Goal: Navigation & Orientation: Find specific page/section

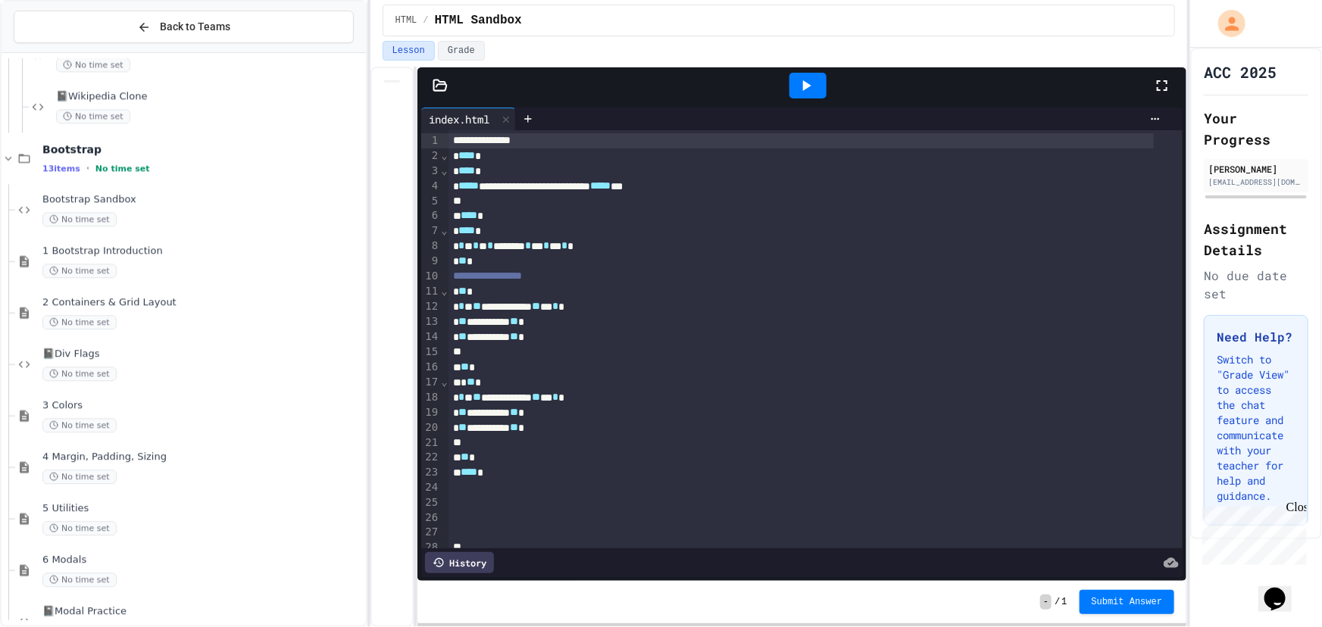
scroll to position [2032, 0]
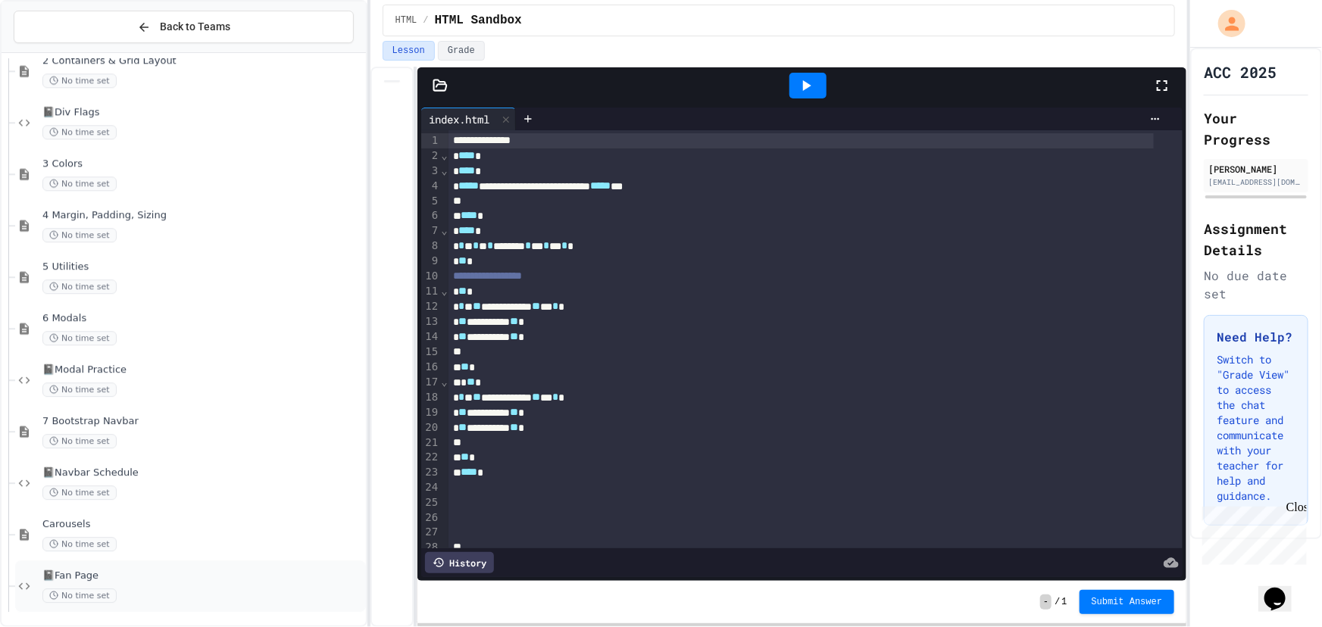
click at [155, 576] on span "📓Fan Page" at bounding box center [202, 576] width 320 height 13
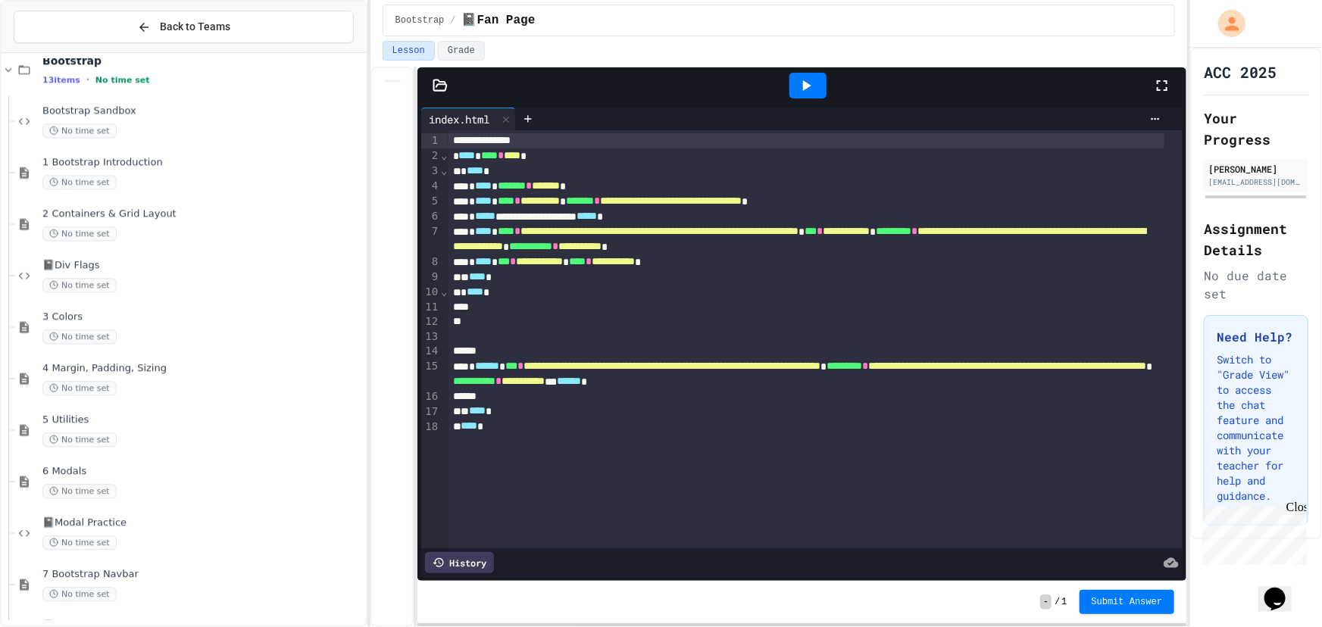
scroll to position [1894, 0]
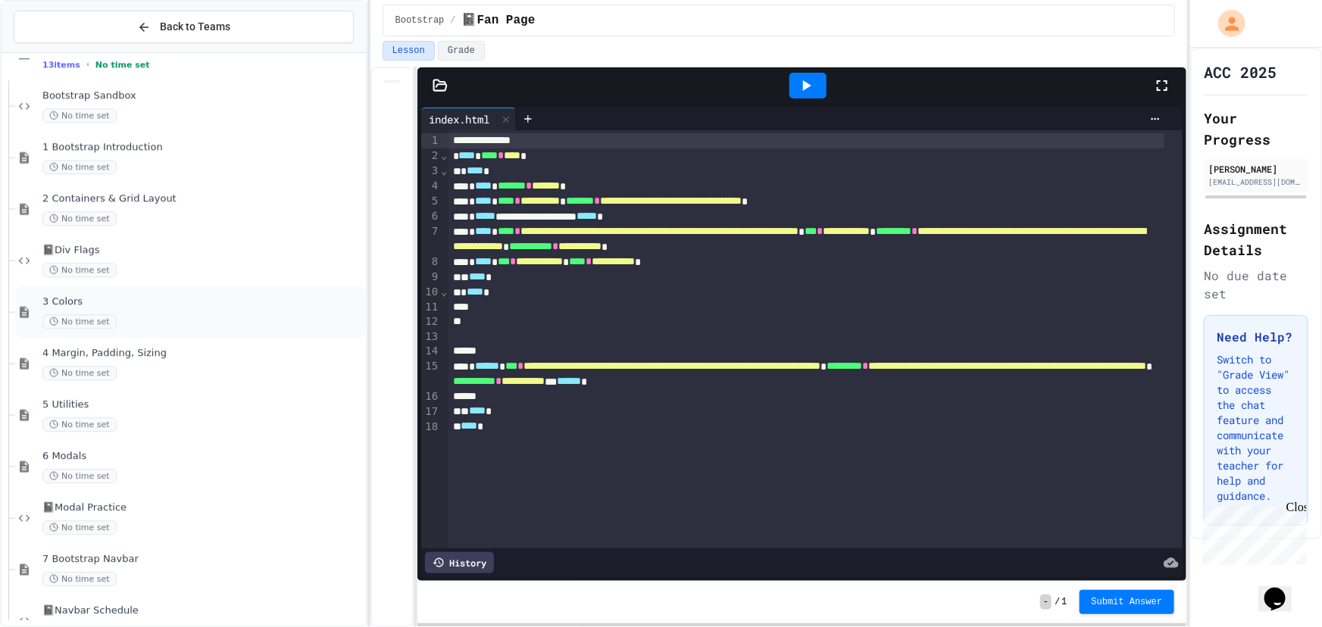
click at [198, 288] on div "3 Colors No time set" at bounding box center [190, 312] width 351 height 52
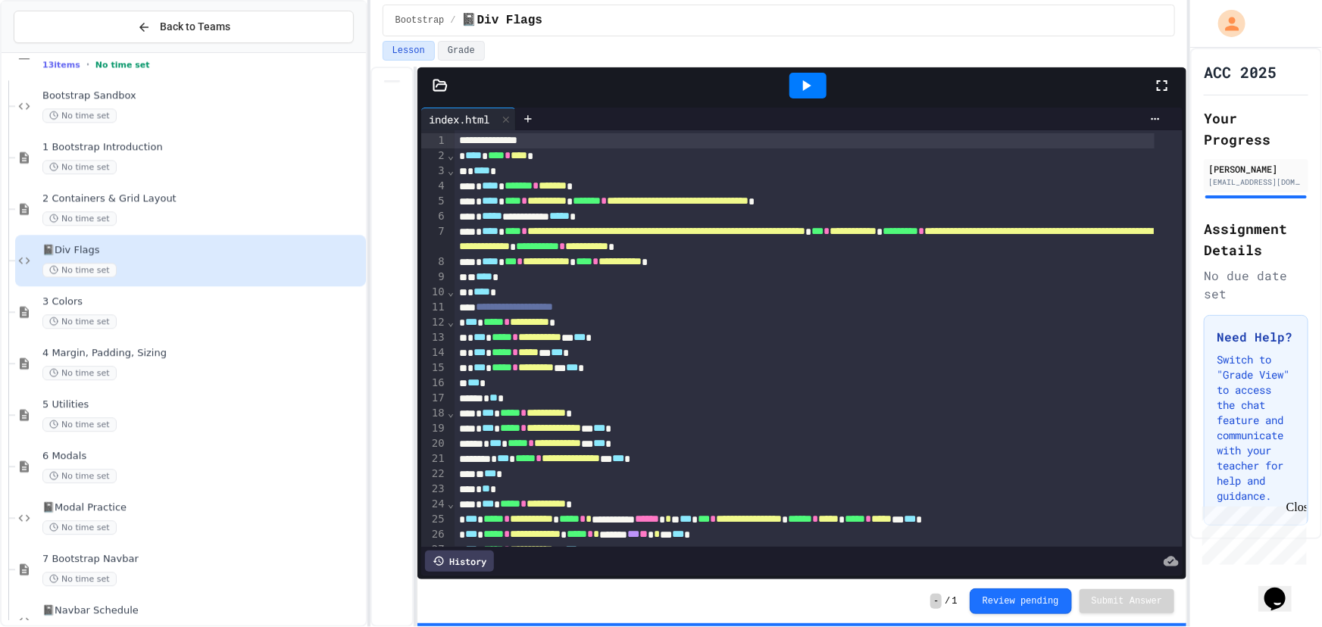
click at [793, 85] on div at bounding box center [807, 86] width 37 height 26
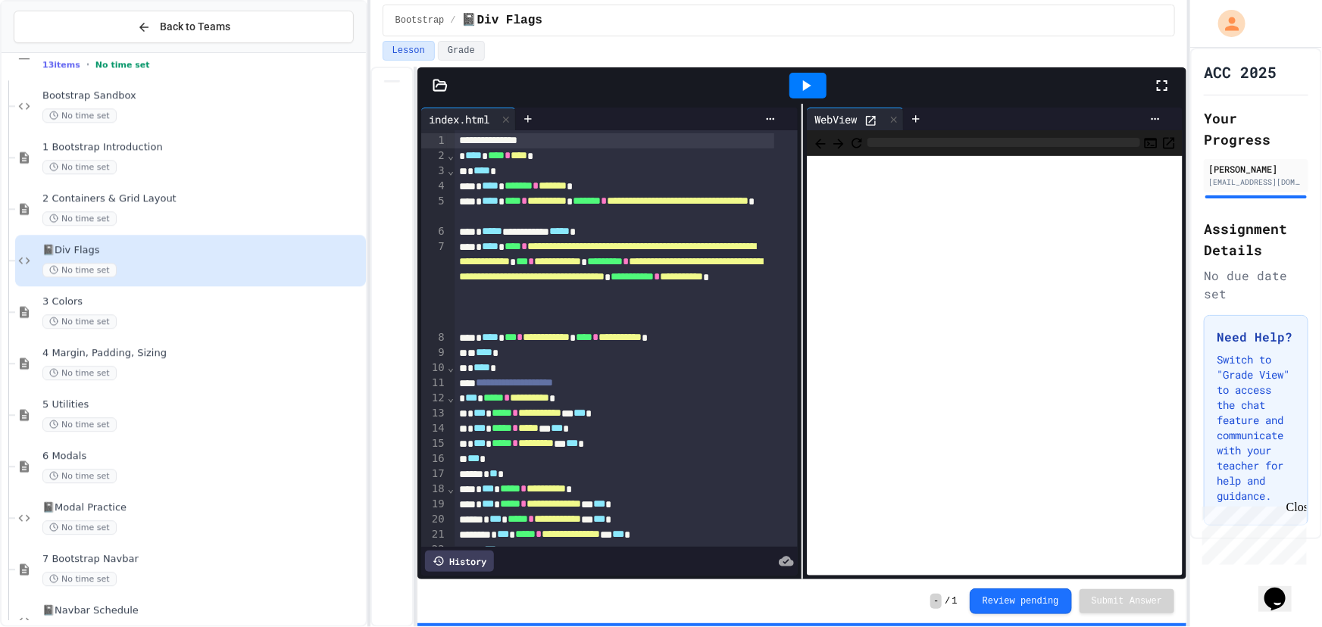
click at [872, 118] on icon at bounding box center [871, 121] width 10 height 10
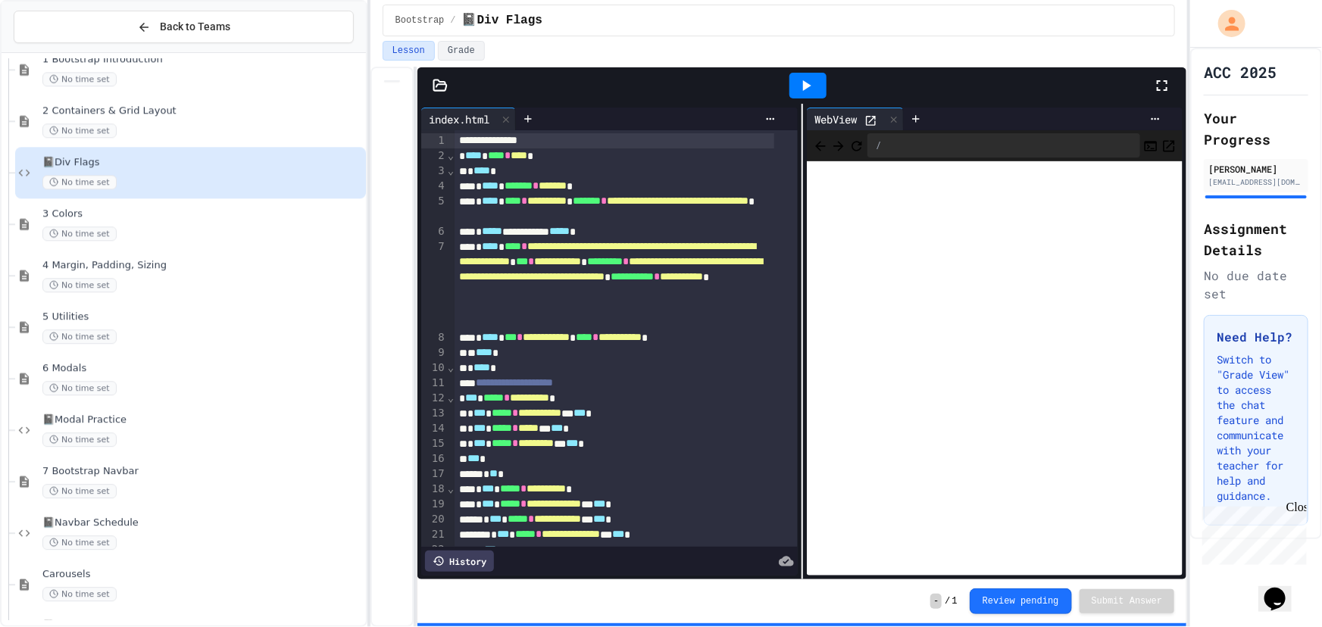
scroll to position [2032, 0]
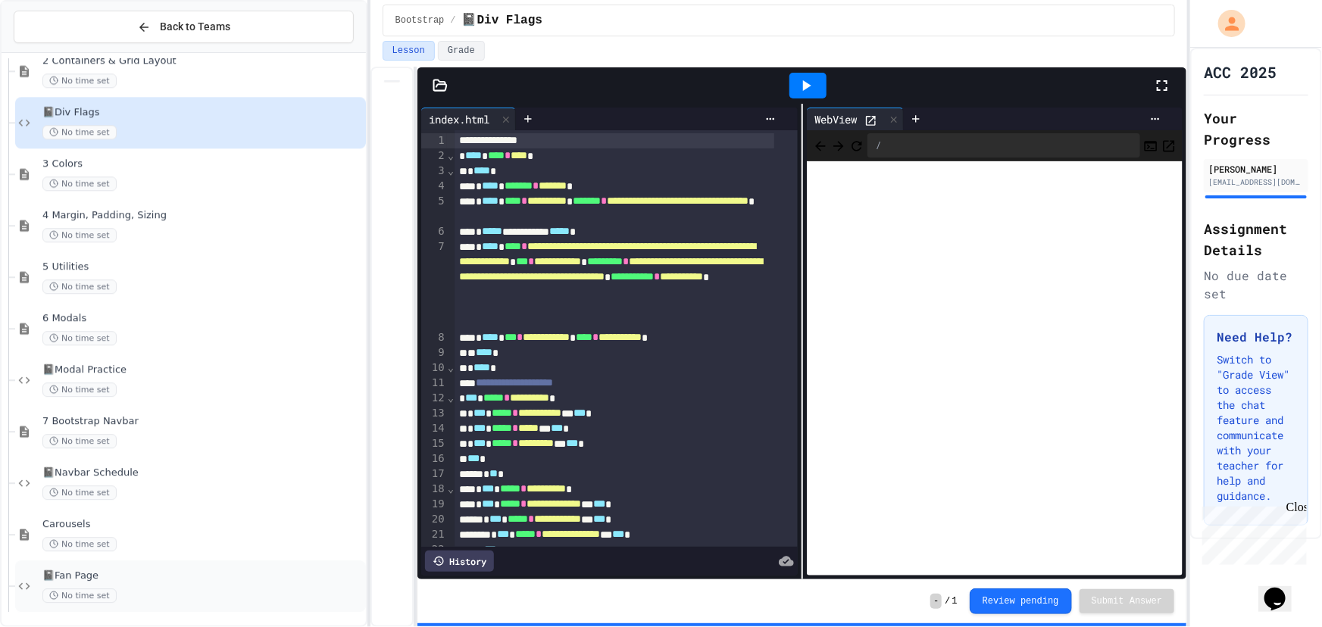
click at [213, 567] on div "📓Fan Page No time set" at bounding box center [190, 587] width 351 height 52
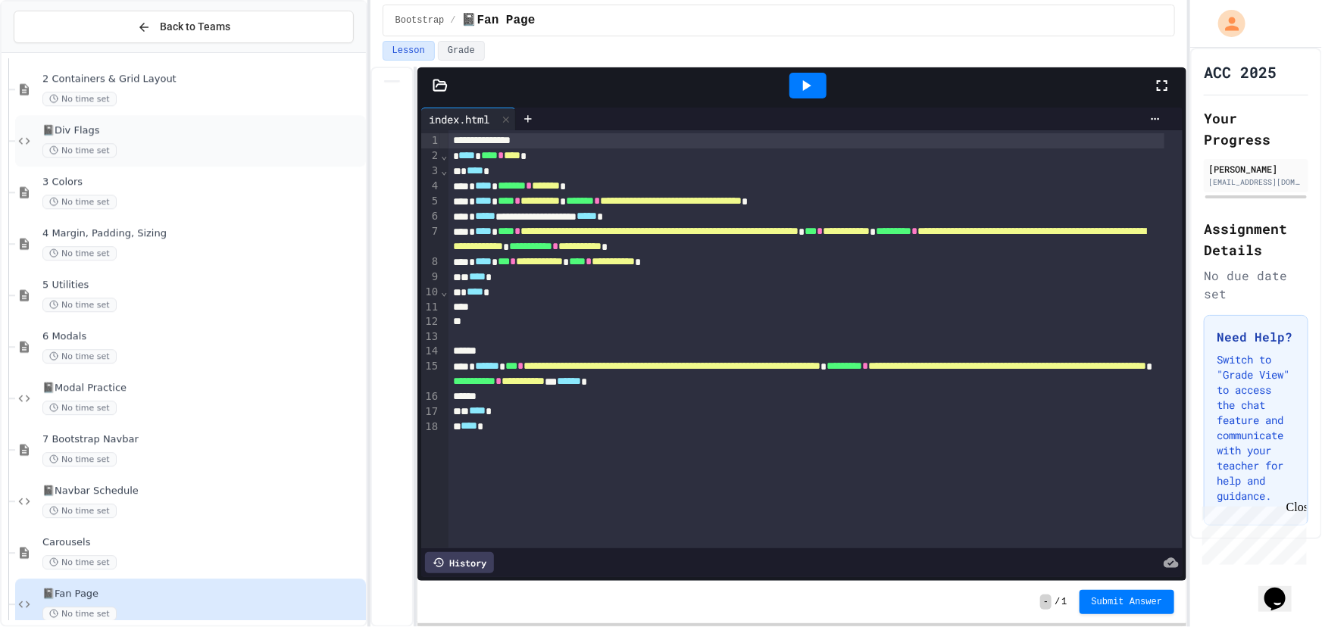
scroll to position [2014, 0]
click at [185, 382] on span "📓Modal Practice" at bounding box center [202, 387] width 320 height 13
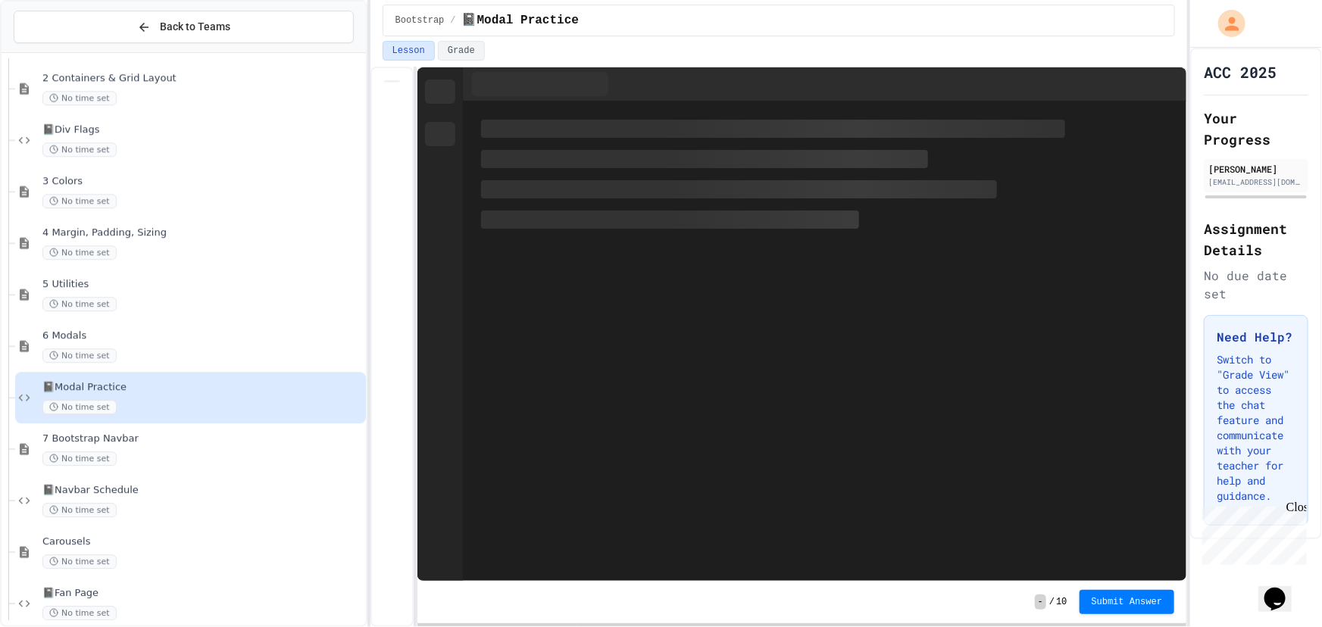
click at [188, 490] on span "📓Navbar Schedule" at bounding box center [202, 490] width 320 height 13
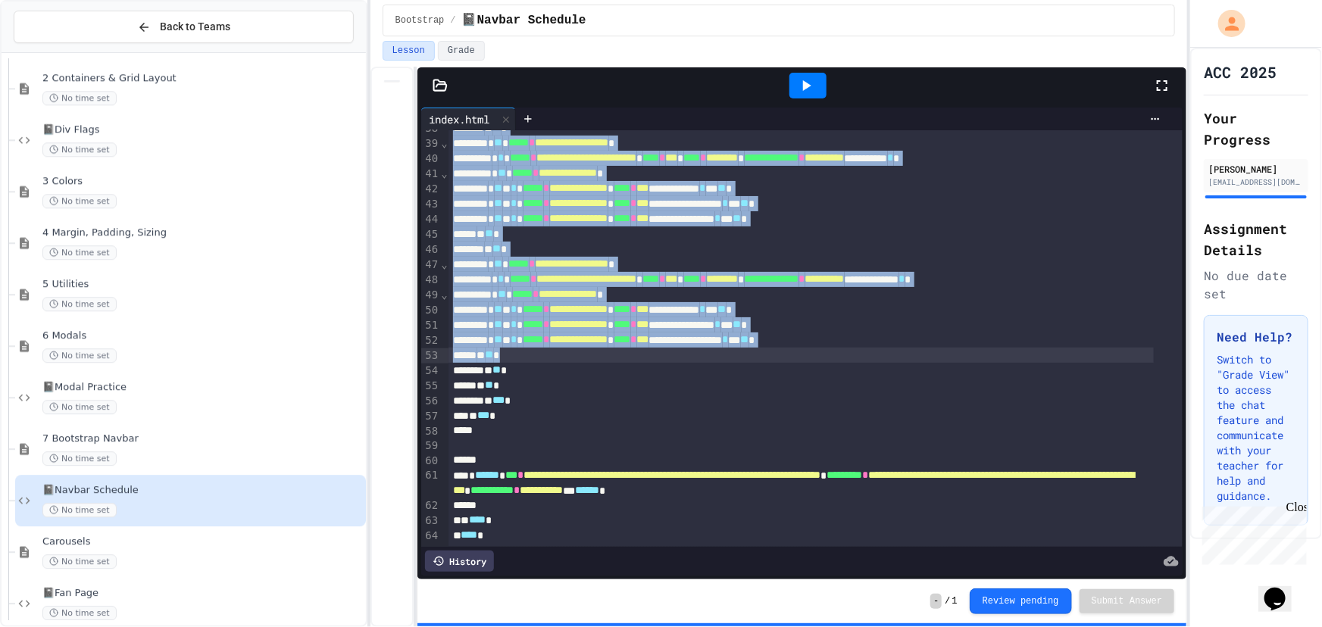
scroll to position [621, 0]
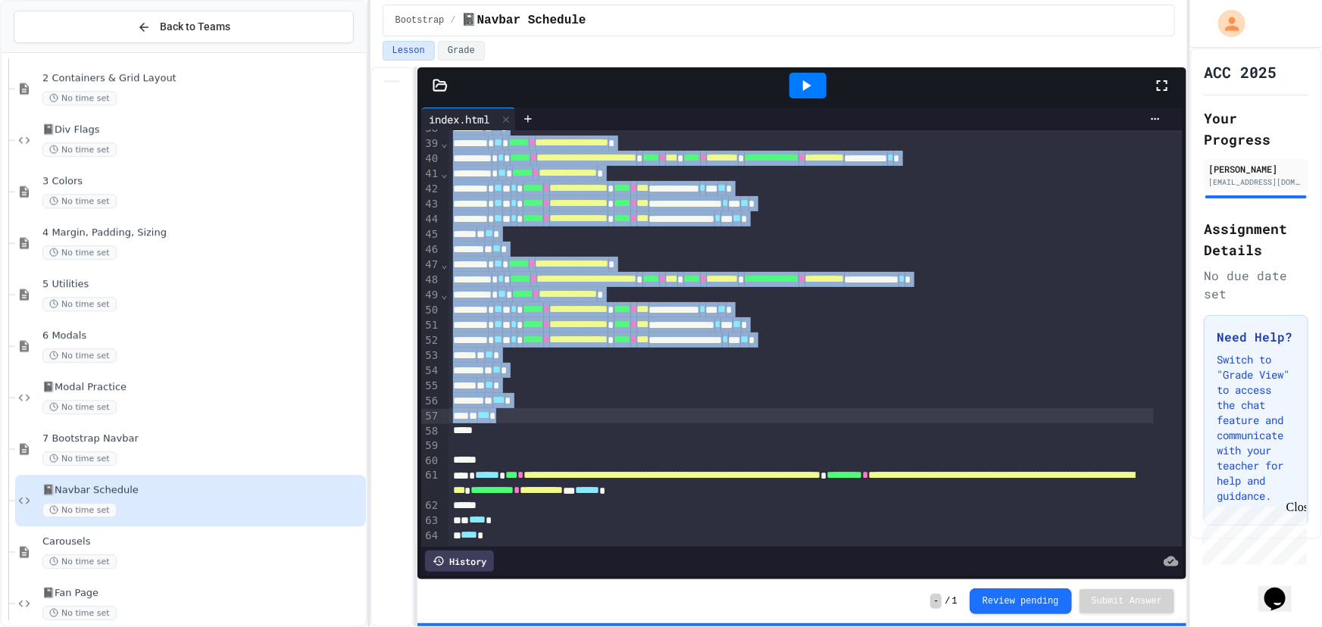
drag, startPoint x: 470, startPoint y: 265, endPoint x: 887, endPoint y: 403, distance: 438.9
click at [887, 403] on div "**********" at bounding box center [815, 37] width 735 height 1017
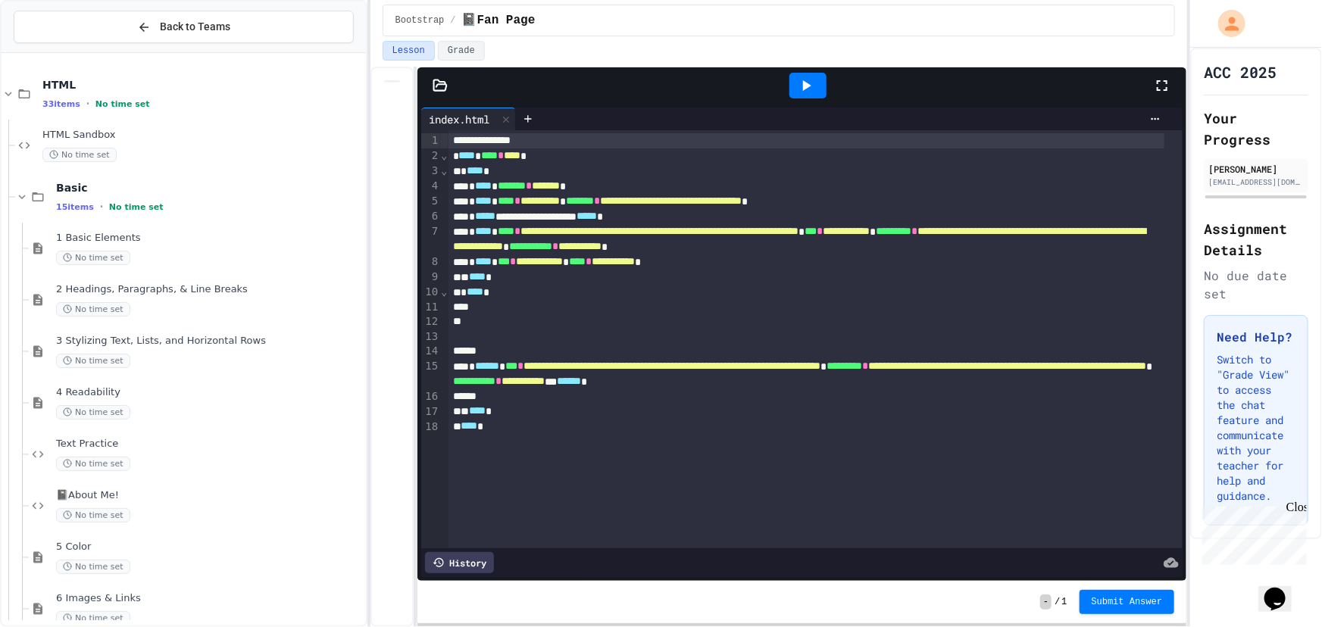
click at [531, 300] on div at bounding box center [806, 307] width 716 height 15
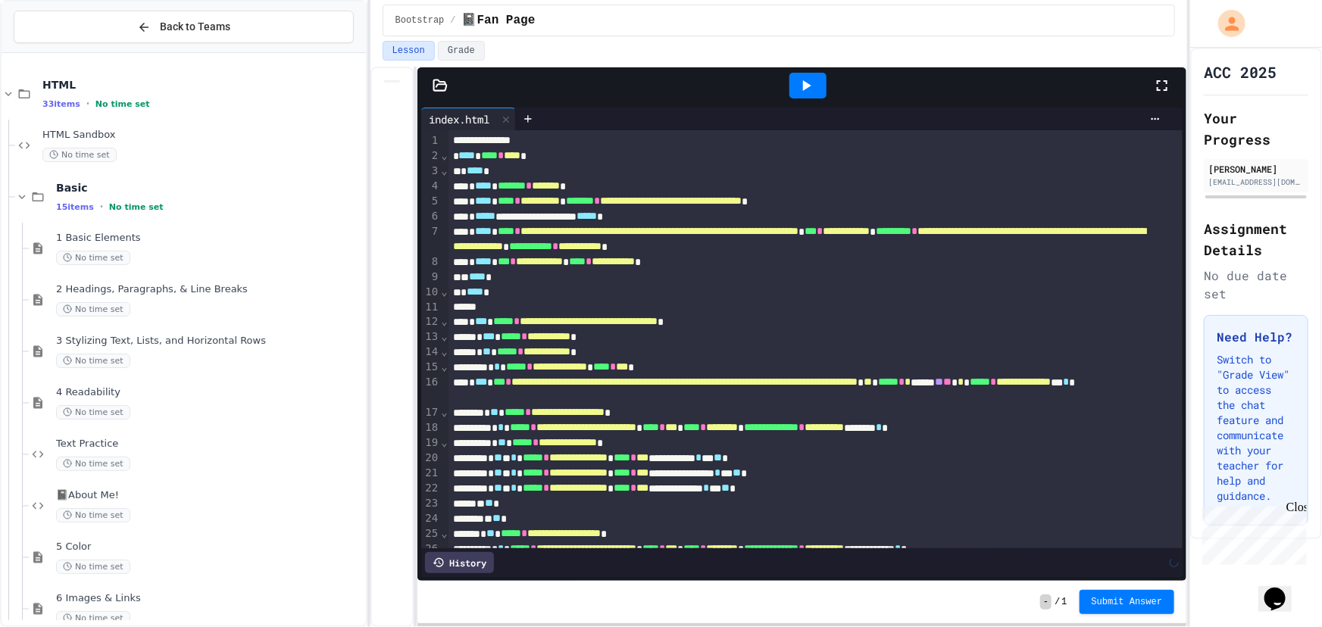
scroll to position [409, 0]
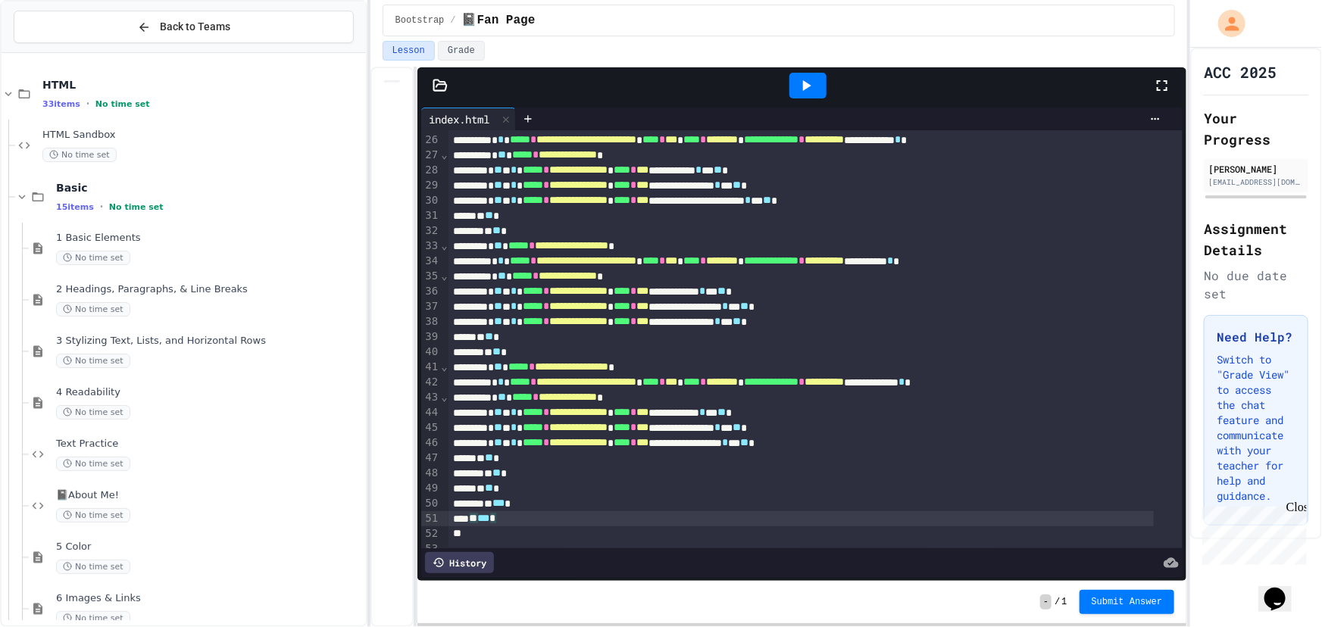
click at [818, 83] on div at bounding box center [807, 86] width 37 height 26
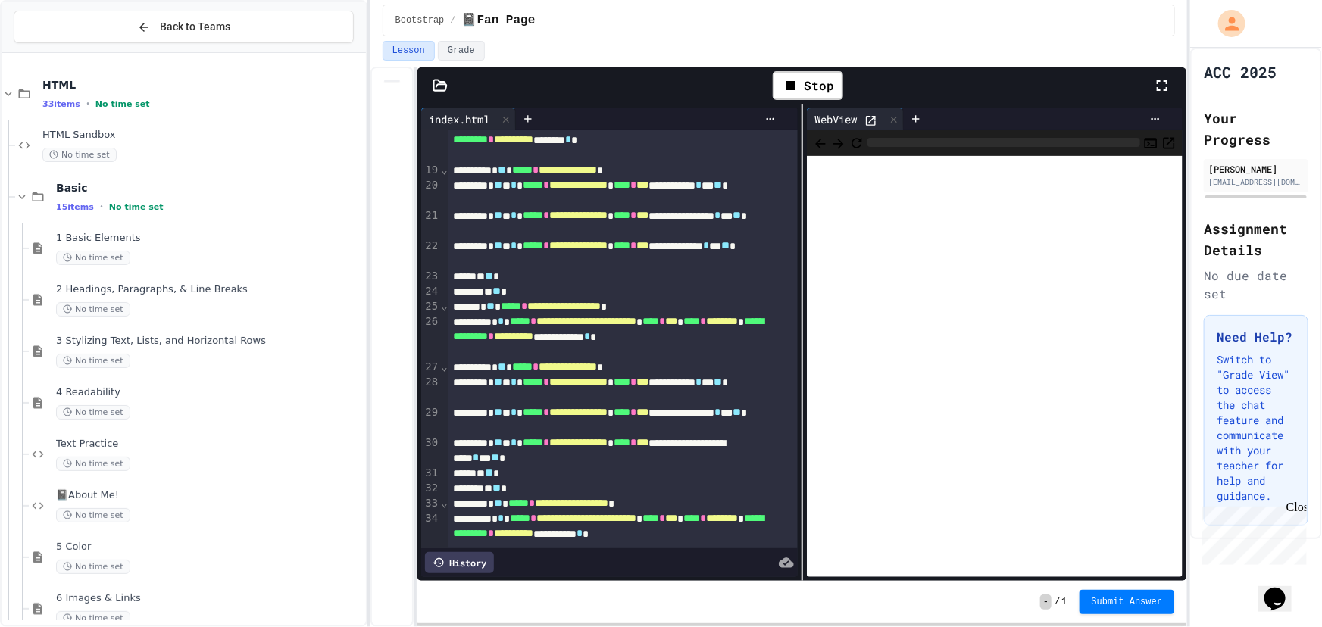
scroll to position [591, 0]
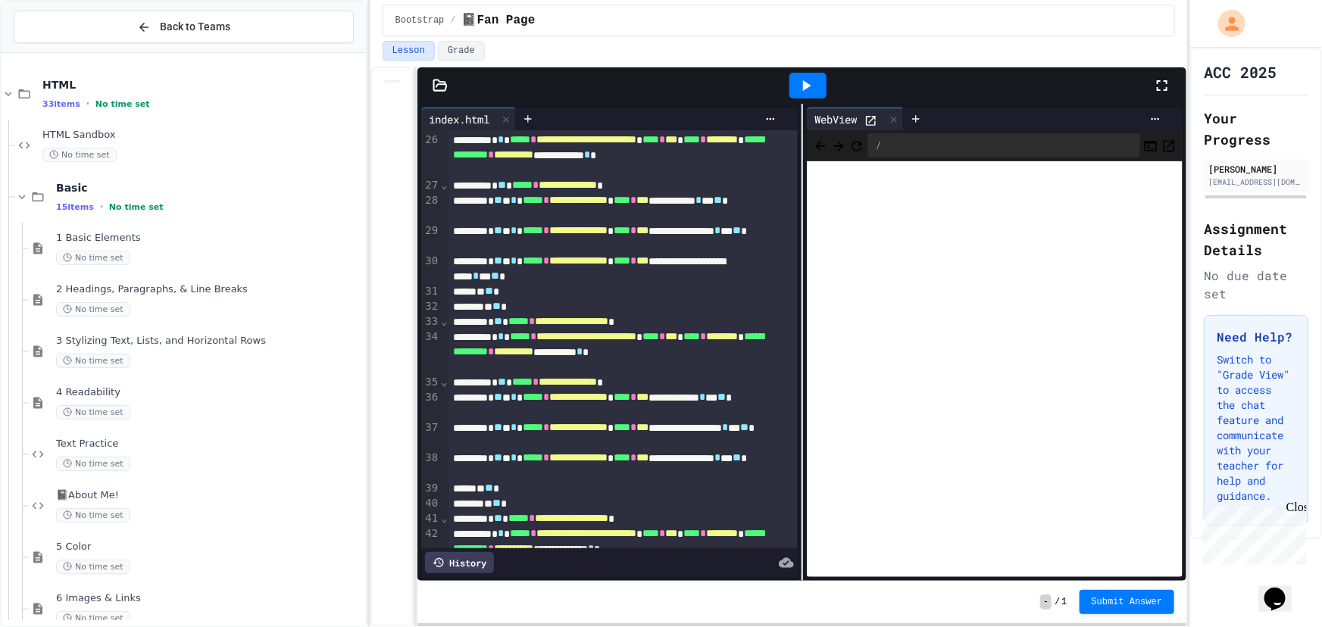
click at [873, 116] on icon at bounding box center [870, 120] width 13 height 13
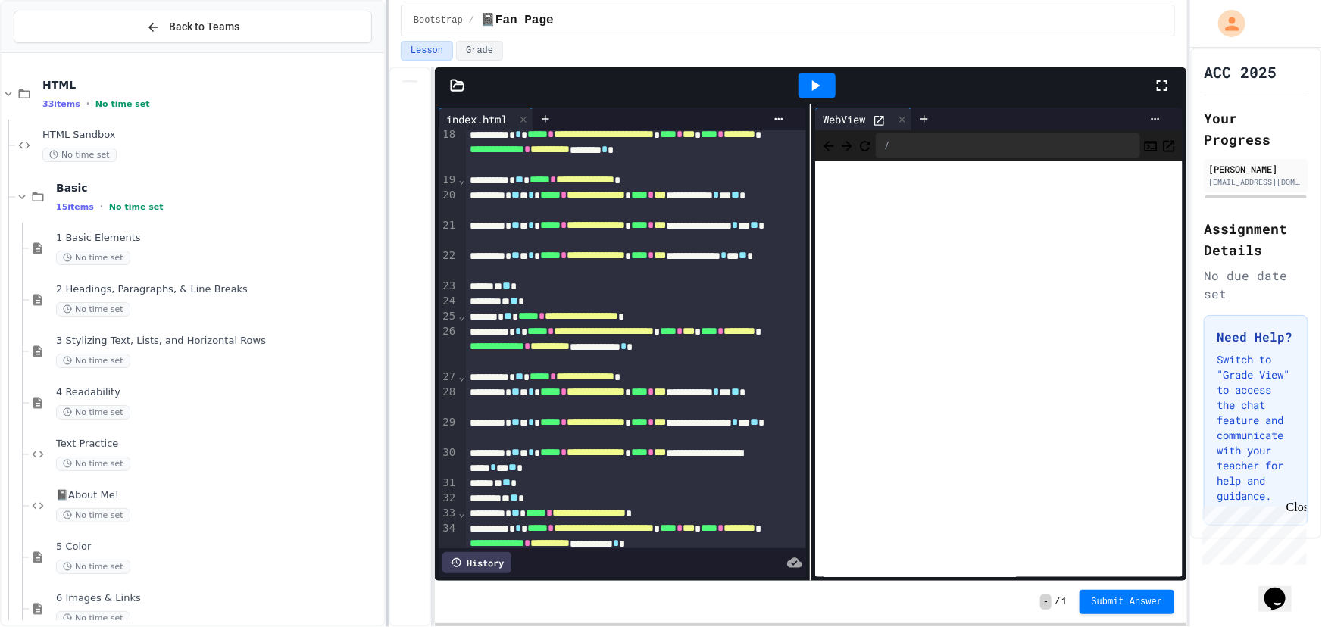
click at [388, 166] on div at bounding box center [387, 313] width 3 height 627
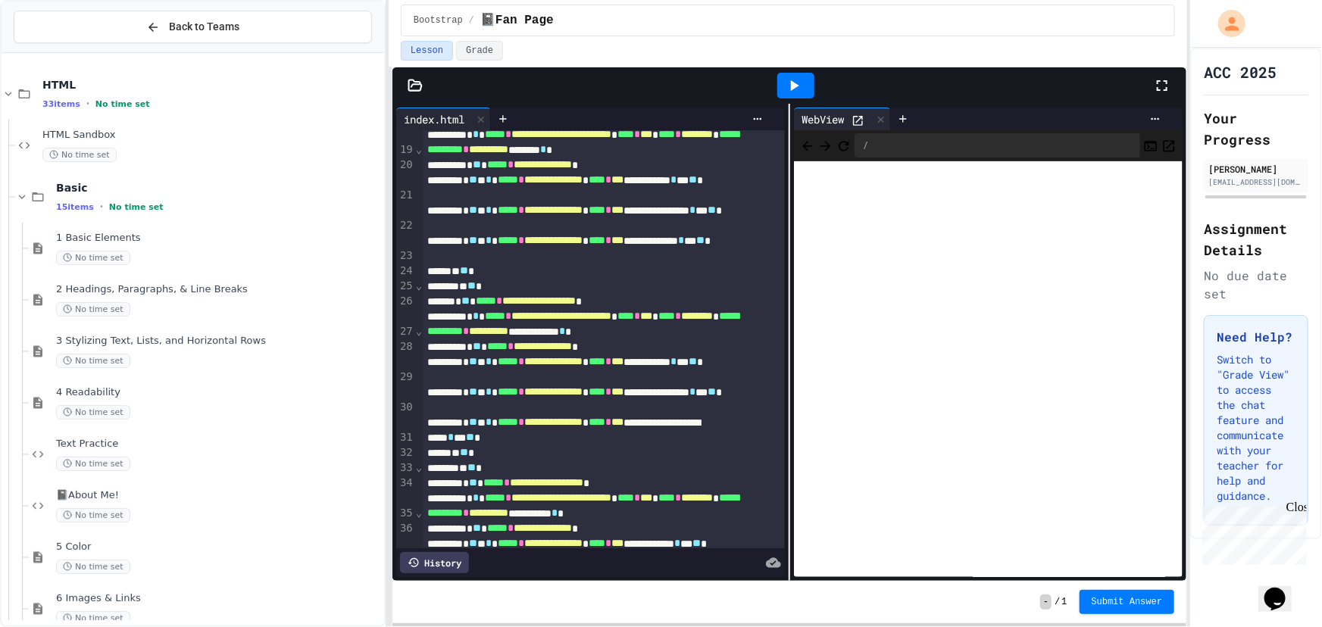
scroll to position [369, 0]
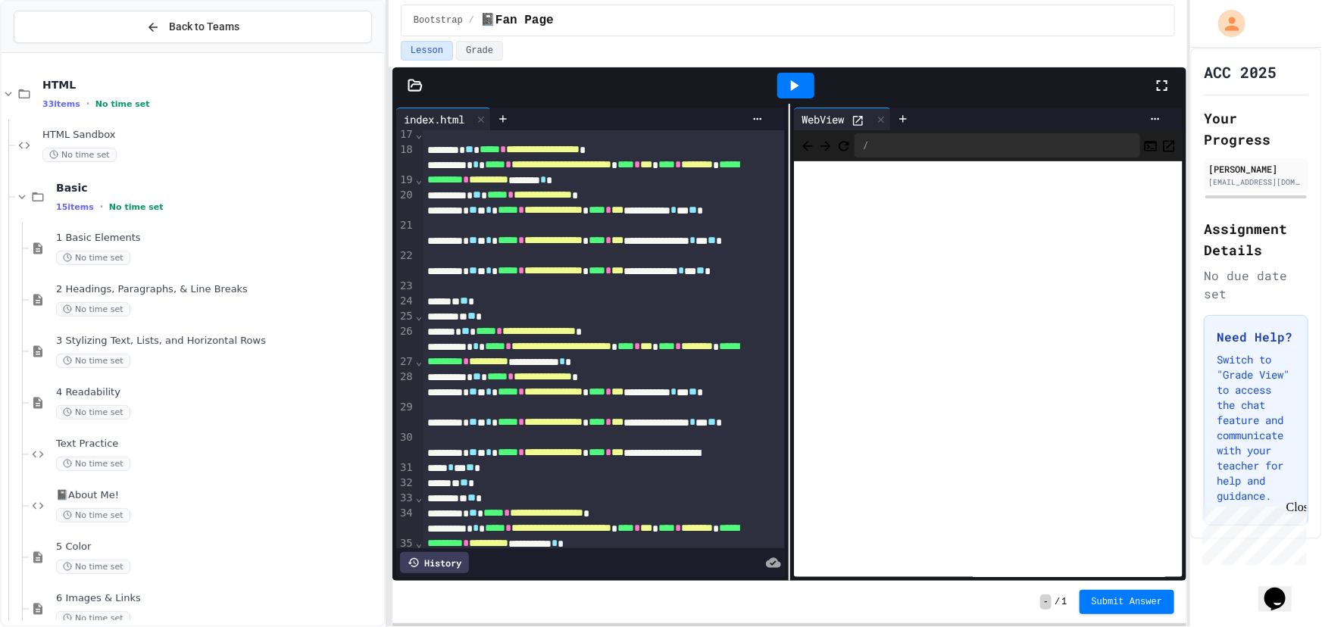
click at [323, 223] on div "**********" at bounding box center [661, 313] width 1322 height 627
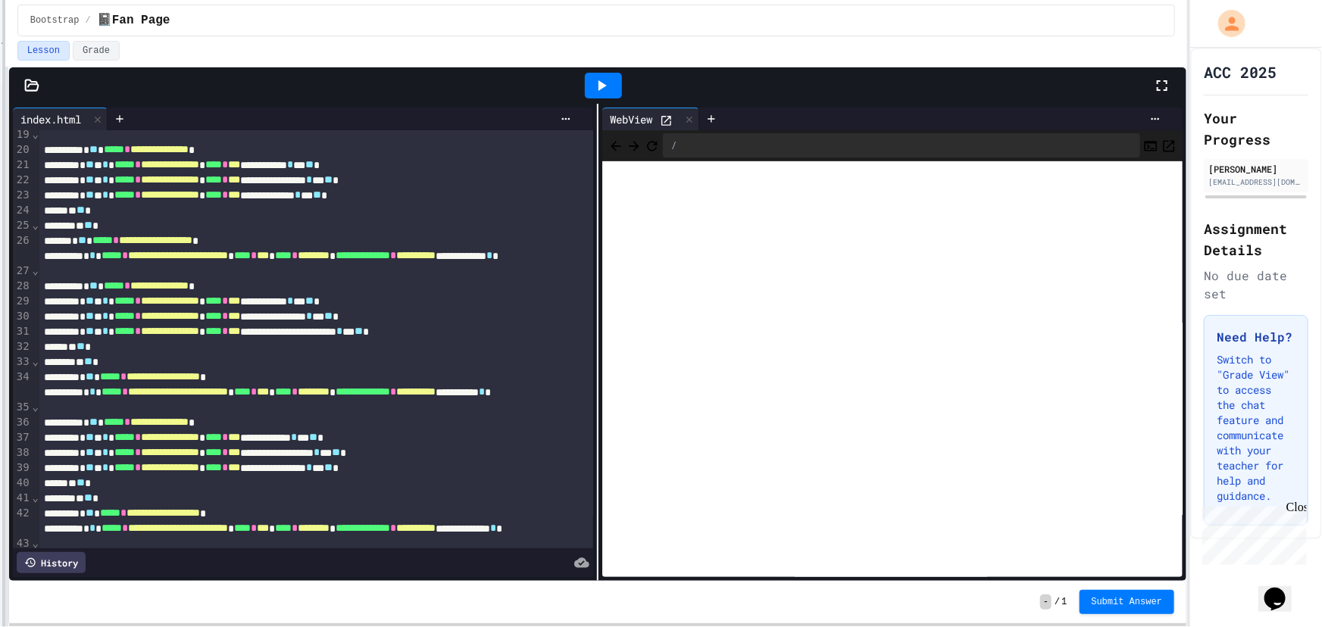
scroll to position [323, 0]
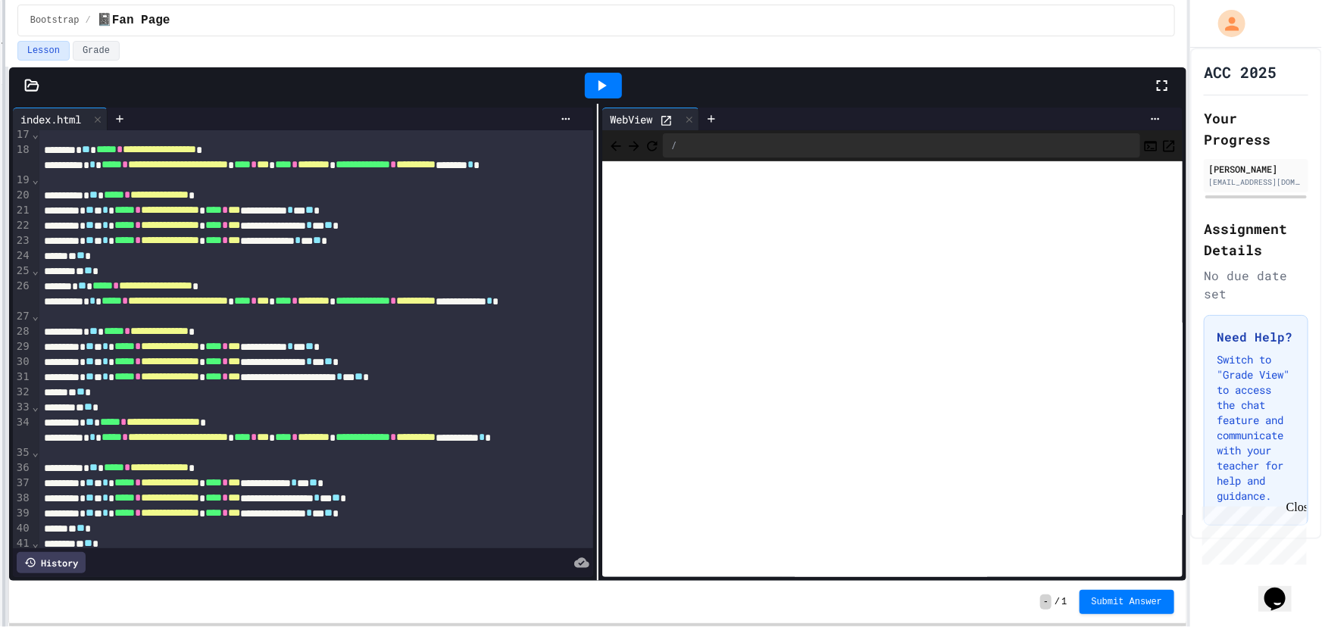
click at [0, 233] on div "**********" at bounding box center [661, 313] width 1322 height 627
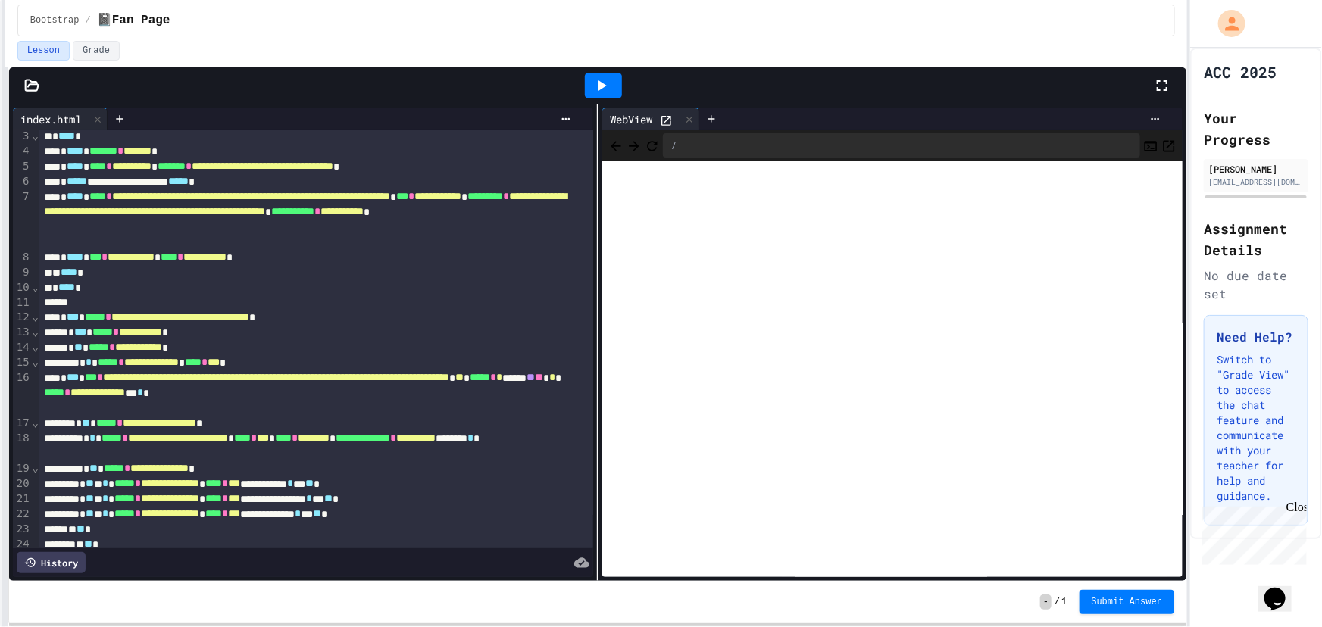
scroll to position [0, 0]
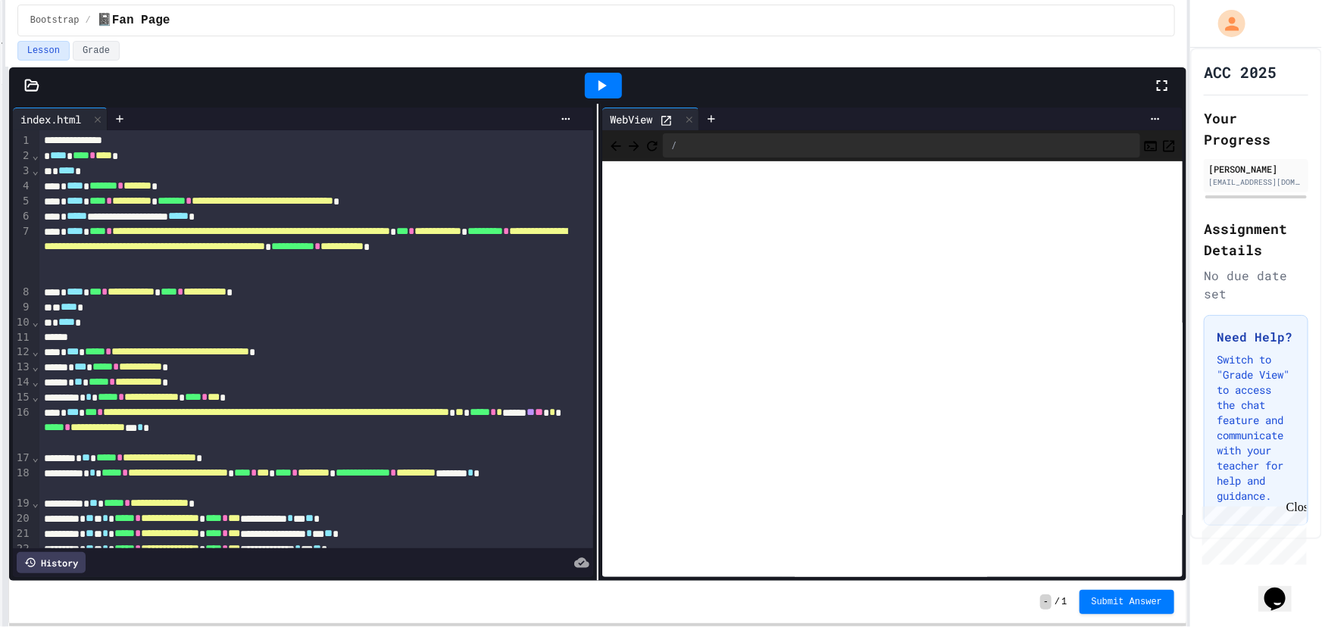
click at [249, 350] on span "**********" at bounding box center [180, 351] width 138 height 11
click at [613, 74] on div at bounding box center [603, 86] width 37 height 26
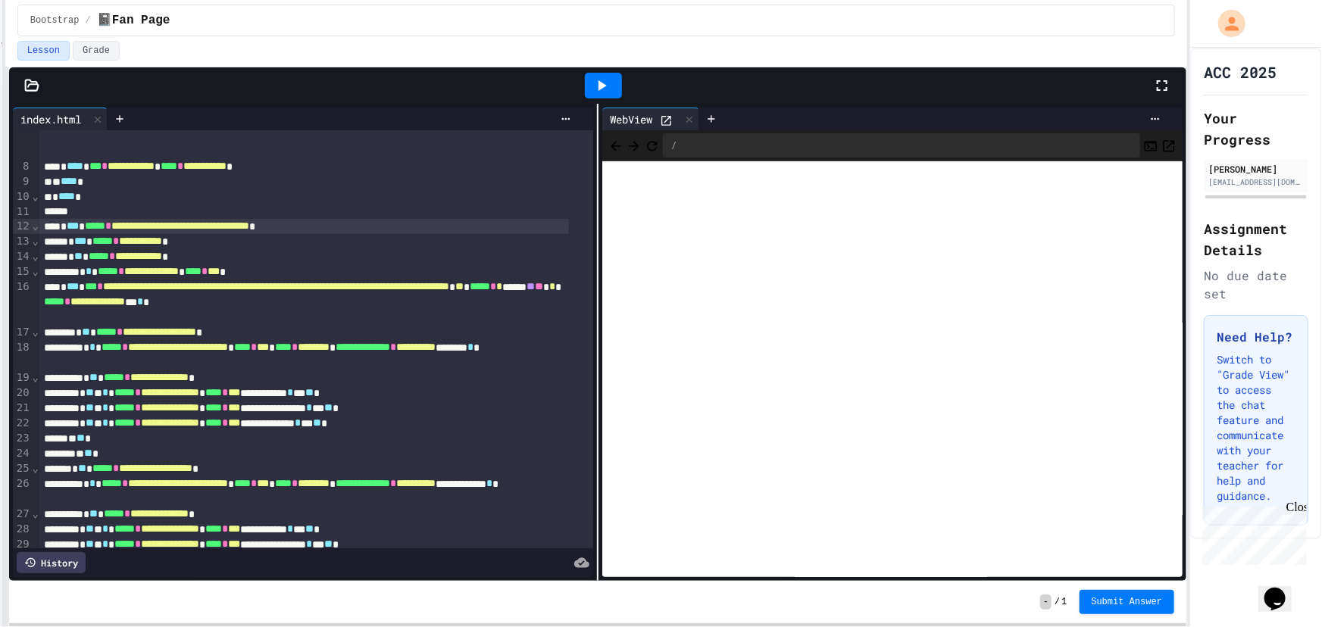
scroll to position [137, 0]
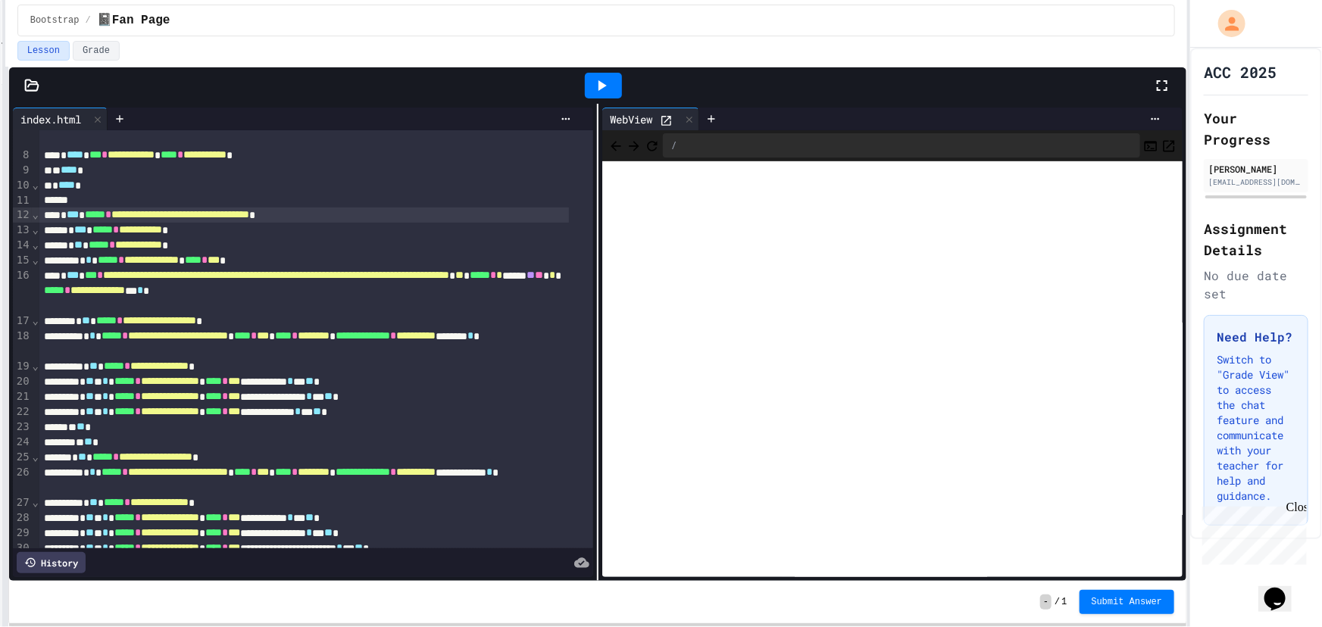
click at [249, 215] on span "**********" at bounding box center [180, 214] width 138 height 11
click at [592, 90] on icon at bounding box center [601, 86] width 18 height 18
click at [238, 212] on span "**********" at bounding box center [174, 214] width 127 height 11
click at [617, 68] on div at bounding box center [603, 85] width 52 height 41
click at [606, 73] on div at bounding box center [603, 86] width 37 height 26
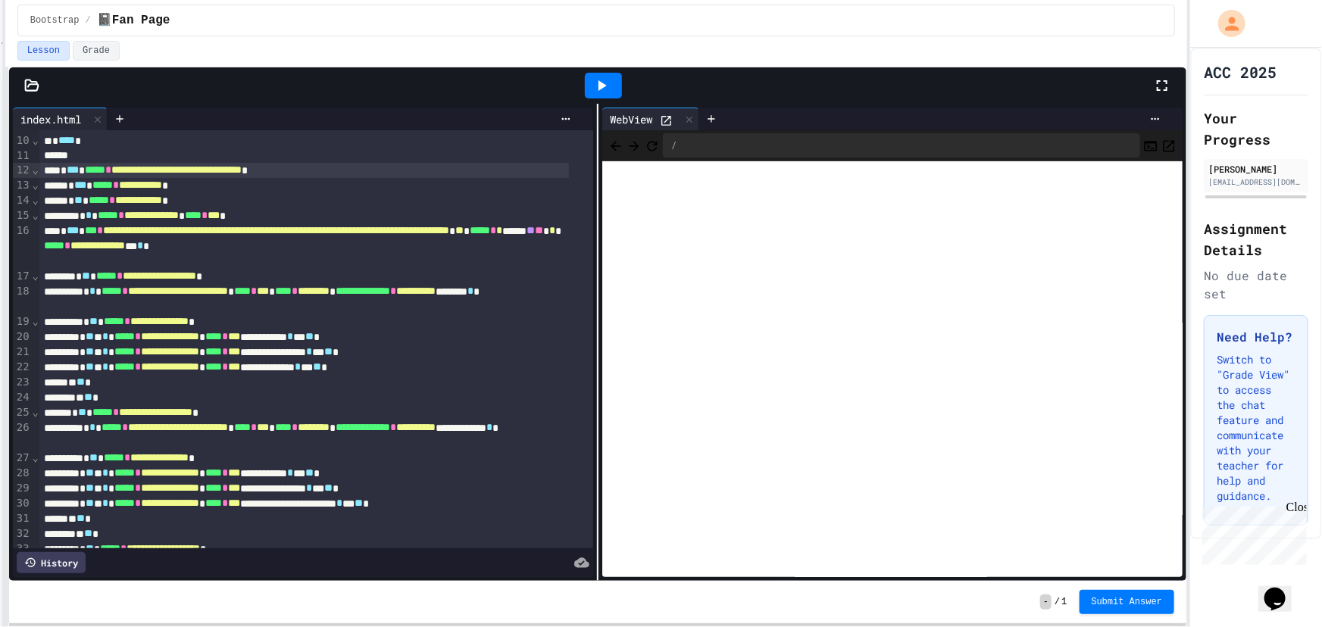
scroll to position [206, 0]
